Goal: Transaction & Acquisition: Subscribe to service/newsletter

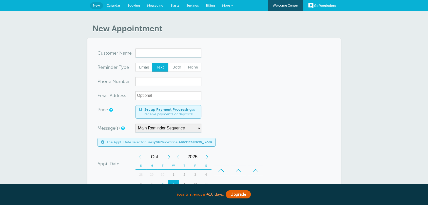
click at [215, 4] on span "Billing" at bounding box center [210, 6] width 9 height 4
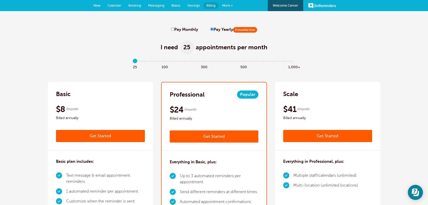
click at [85, 55] on div "I need 25 appointments per month" at bounding box center [214, 44] width 332 height 25
drag, startPoint x: 144, startPoint y: 193, endPoint x: 66, endPoint y: 193, distance: 78.4
click at [66, 193] on li "1 automated reminder per appointment" at bounding box center [105, 192] width 79 height 10
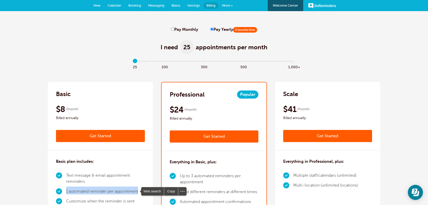
copy li "1 automated reminder per appointment"
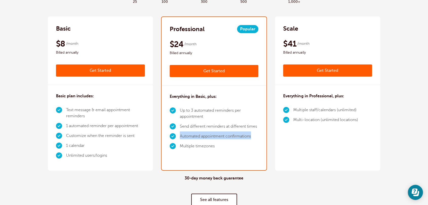
drag, startPoint x: 254, startPoint y: 136, endPoint x: 255, endPoint y: 128, distance: 8.2
click at [180, 136] on li "Automated appointment confirmations" at bounding box center [219, 137] width 79 height 10
copy li "Automated appointment confirmations"
